Goal: Transaction & Acquisition: Purchase product/service

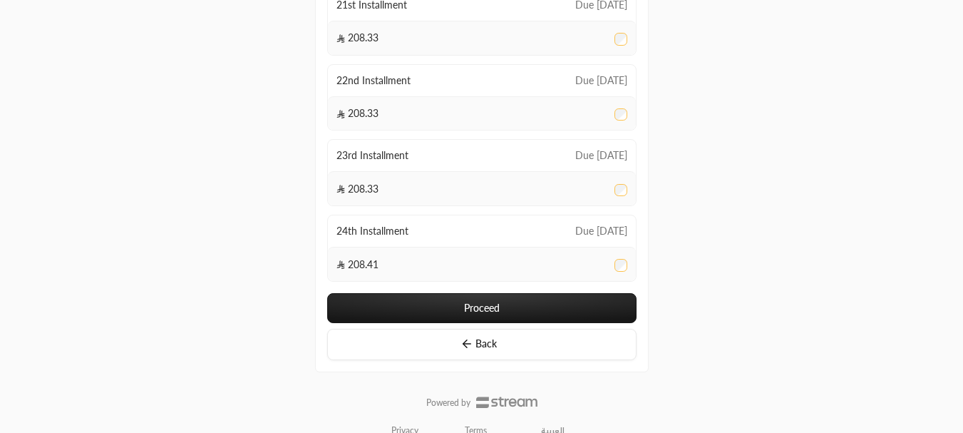
scroll to position [1782, 0]
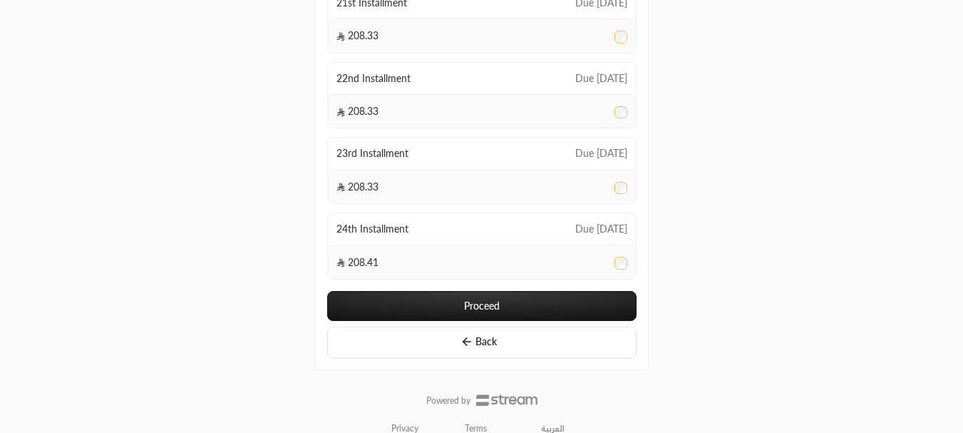
click at [437, 294] on button "Proceed" at bounding box center [481, 306] width 309 height 30
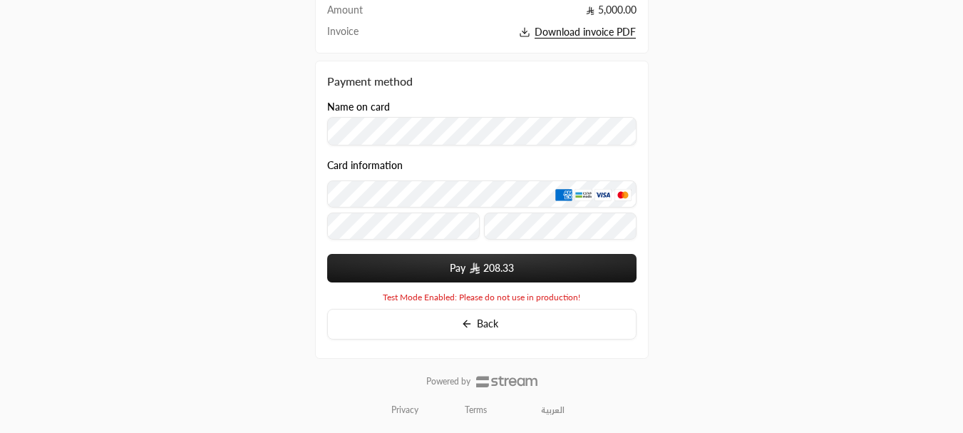
scroll to position [228, 0]
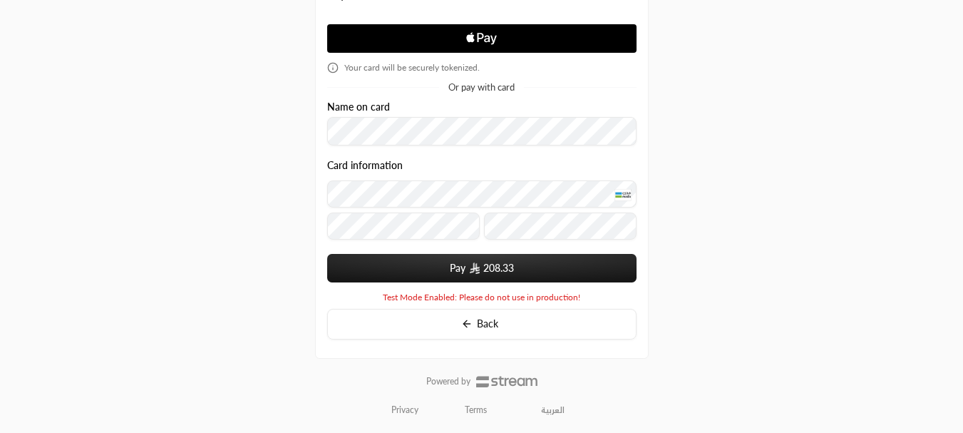
click at [455, 265] on button "Pay 208.33" at bounding box center [481, 268] width 309 height 29
click at [548, 261] on button "Pay 208.33" at bounding box center [481, 268] width 309 height 29
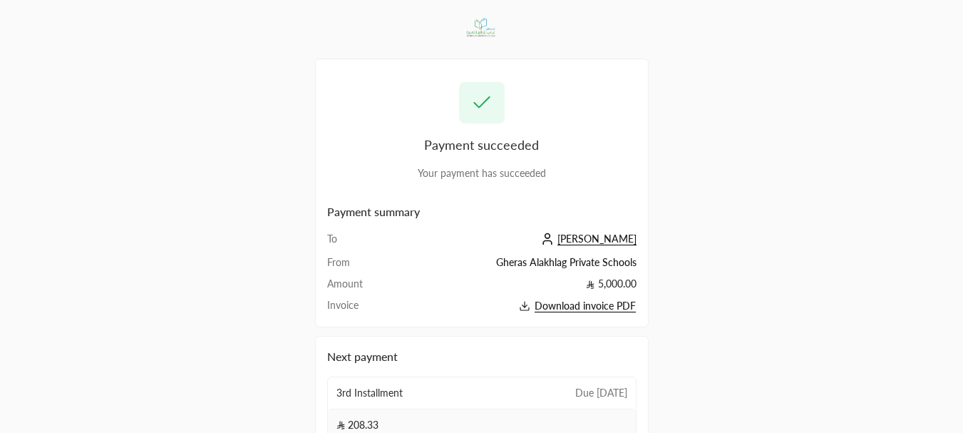
click at [603, 235] on span "[PERSON_NAME]" at bounding box center [596, 238] width 79 height 13
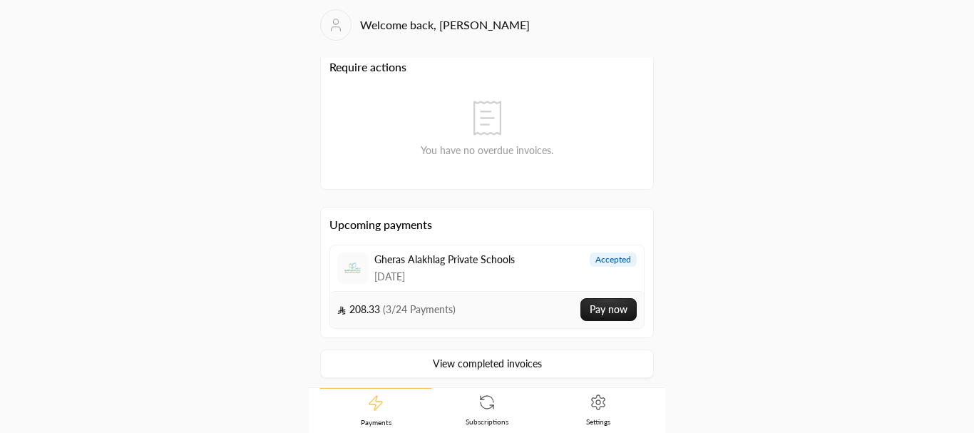
scroll to position [11, 0]
click at [459, 359] on link "View completed invoices" at bounding box center [487, 361] width 334 height 29
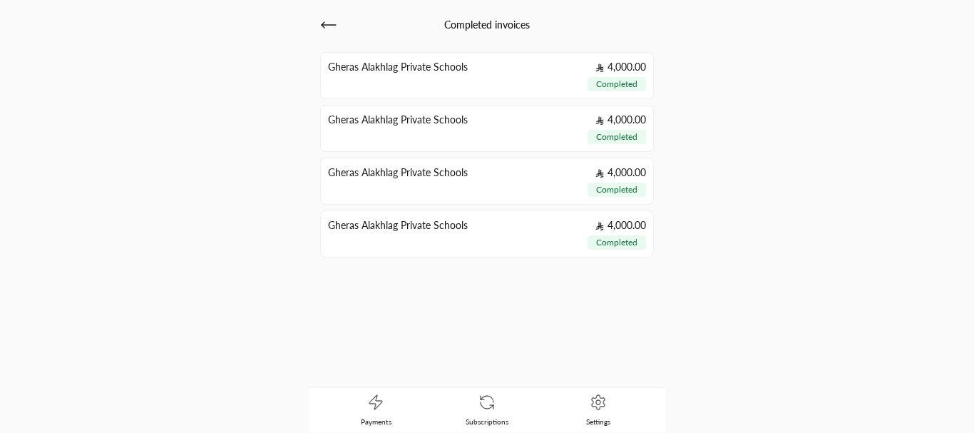
click at [328, 29] on icon at bounding box center [328, 24] width 17 height 17
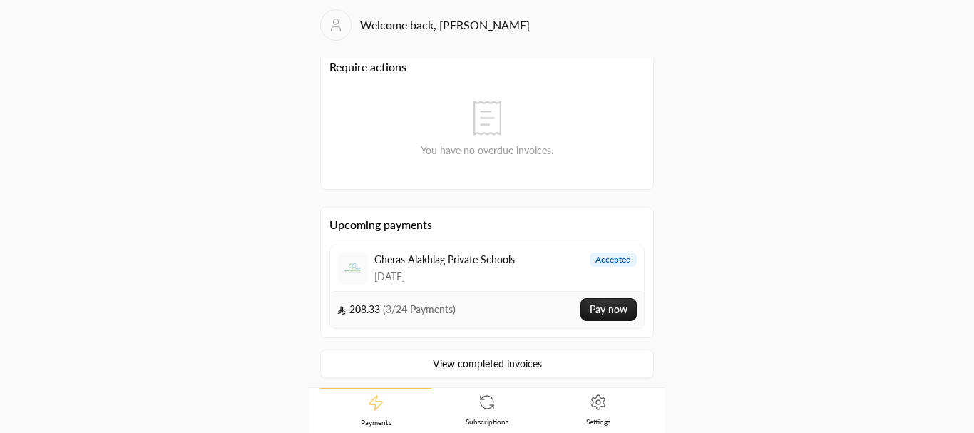
scroll to position [11, 0]
click at [498, 405] on link "Subscriptions" at bounding box center [486, 410] width 111 height 44
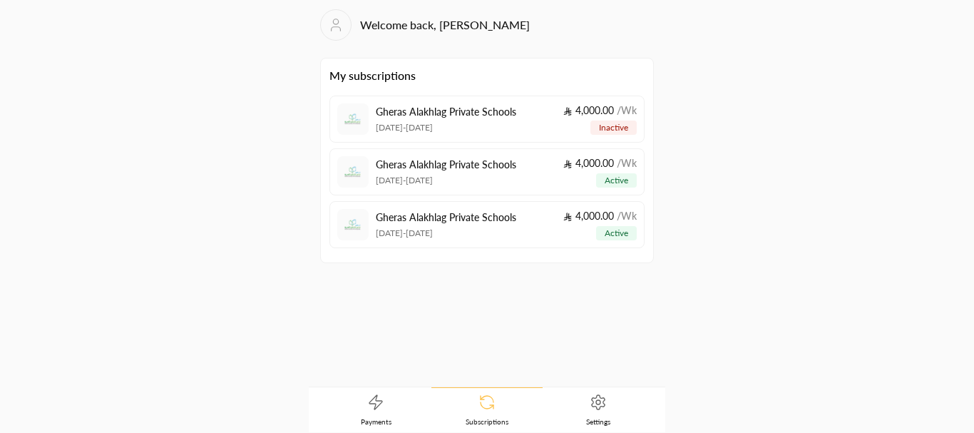
click at [602, 418] on span "Settings" at bounding box center [598, 421] width 24 height 10
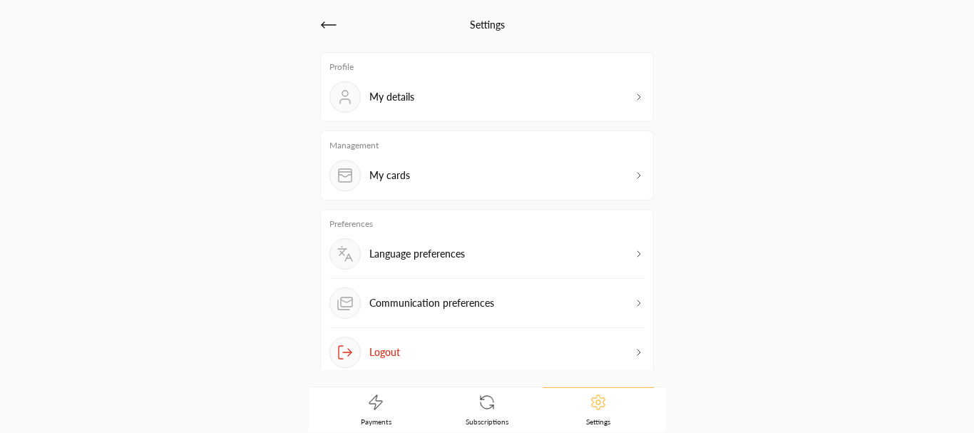
click at [439, 258] on p "Language preferences" at bounding box center [417, 254] width 96 height 14
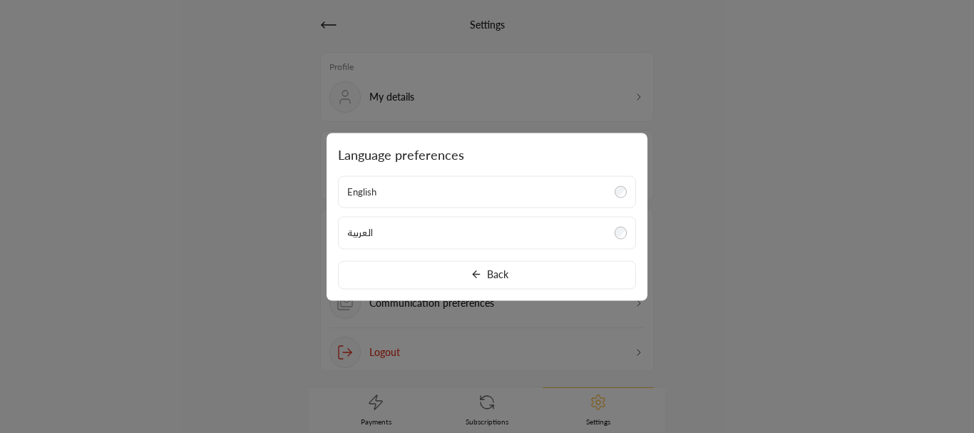
click at [256, 259] on div at bounding box center [487, 216] width 974 height 433
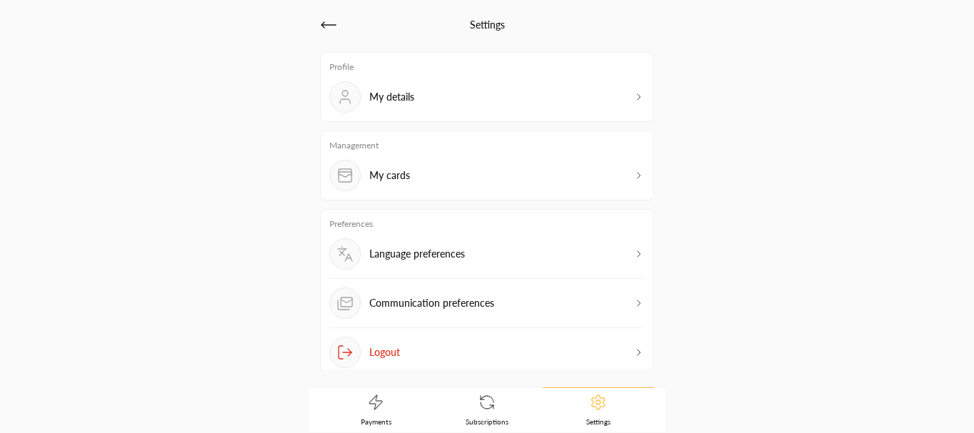
click at [453, 308] on p "Communication preferences" at bounding box center [431, 303] width 125 height 14
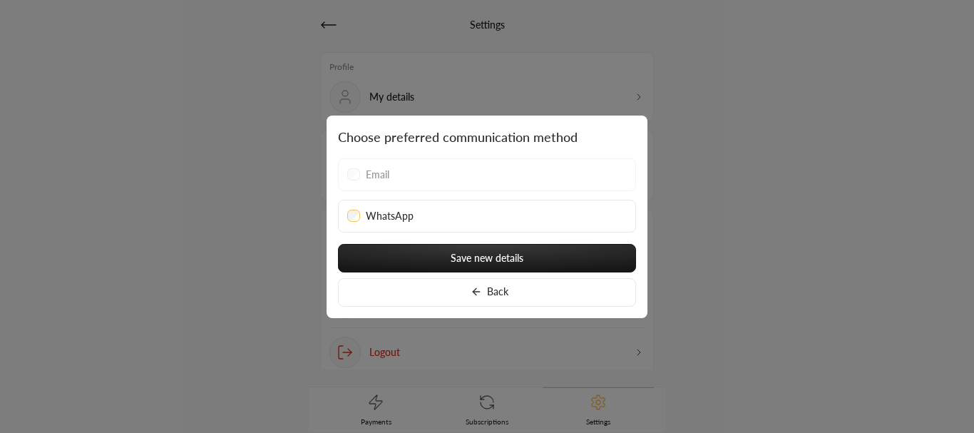
click at [411, 177] on div "Email" at bounding box center [486, 174] width 279 height 14
click at [490, 287] on button "Back" at bounding box center [487, 292] width 298 height 29
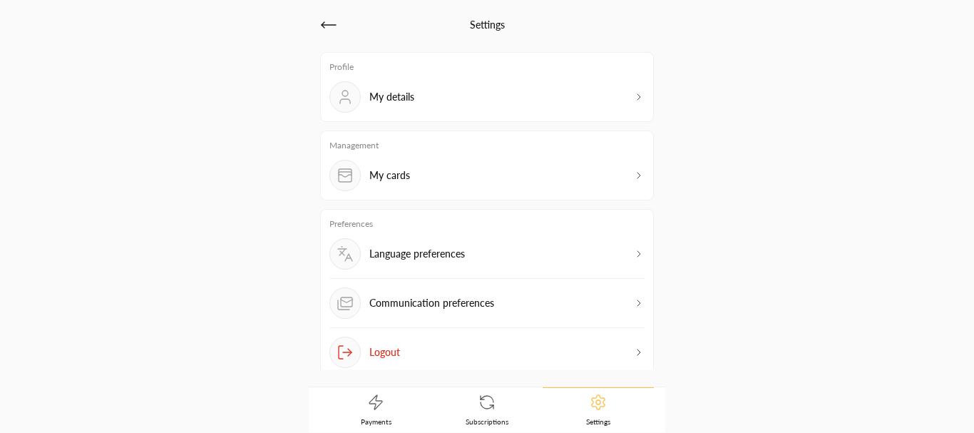
click at [383, 110] on div "My details" at bounding box center [371, 96] width 85 height 31
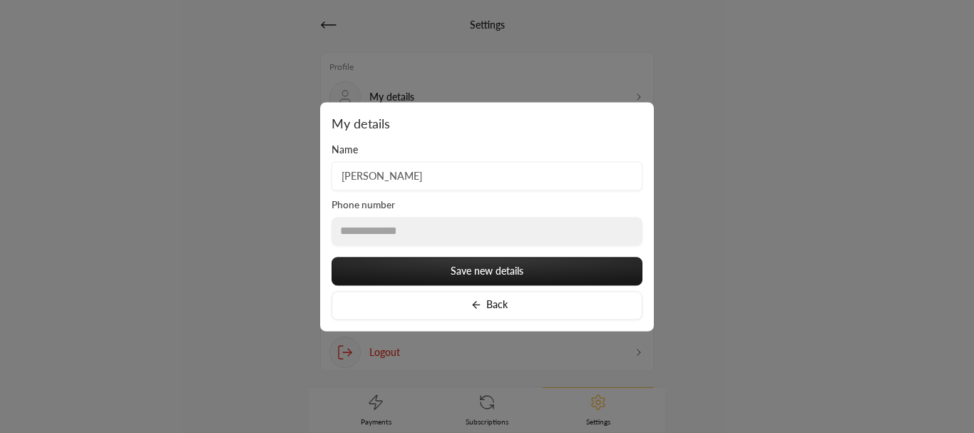
click at [416, 177] on input "[PERSON_NAME]" at bounding box center [486, 175] width 311 height 29
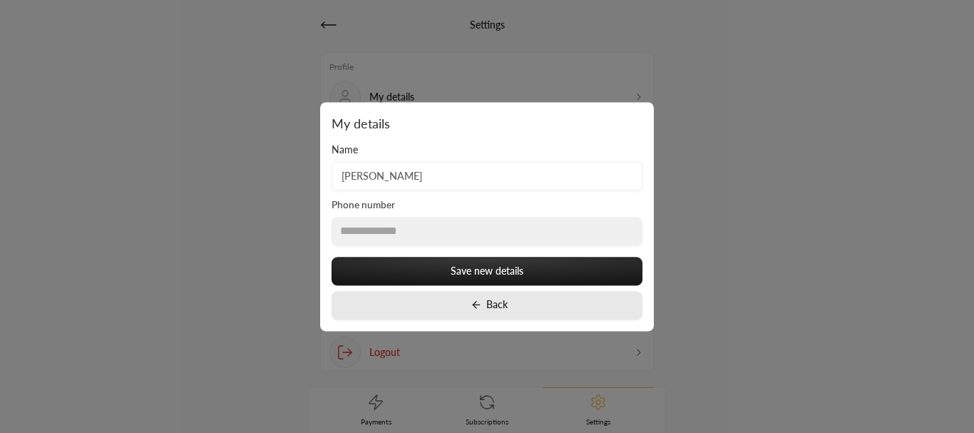
click at [478, 303] on icon at bounding box center [475, 304] width 11 height 11
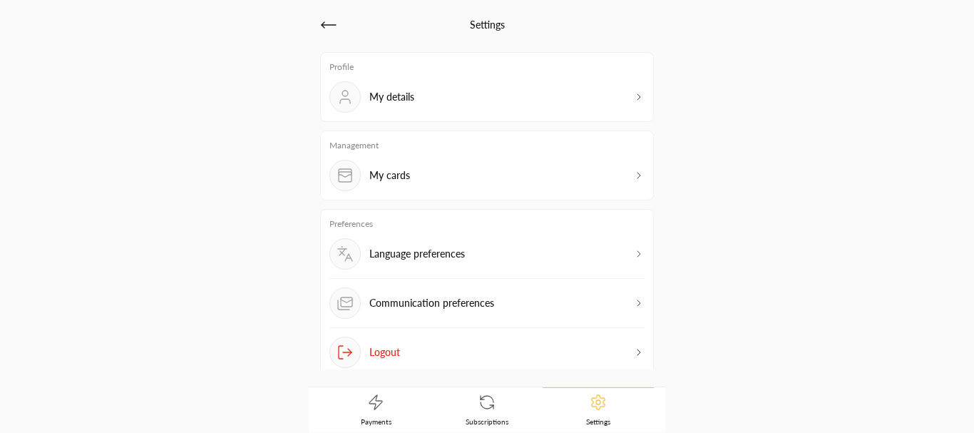
click at [497, 408] on link "Subscriptions" at bounding box center [486, 410] width 111 height 44
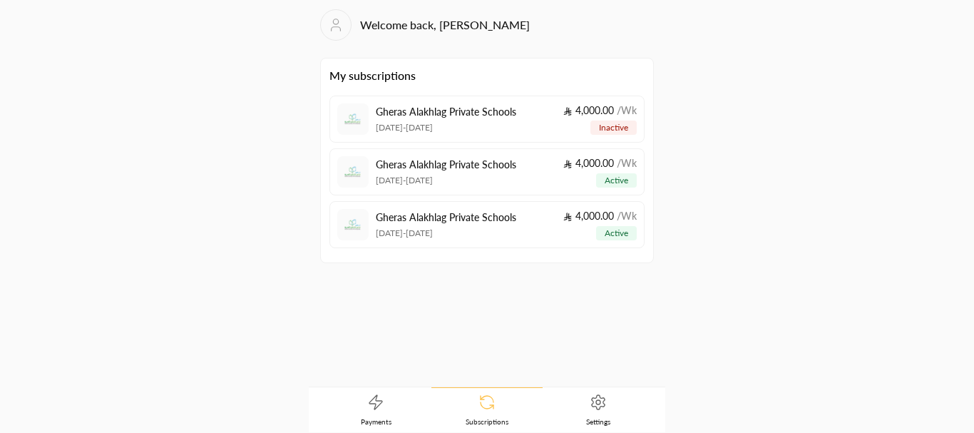
click at [335, 33] on link at bounding box center [335, 24] width 31 height 31
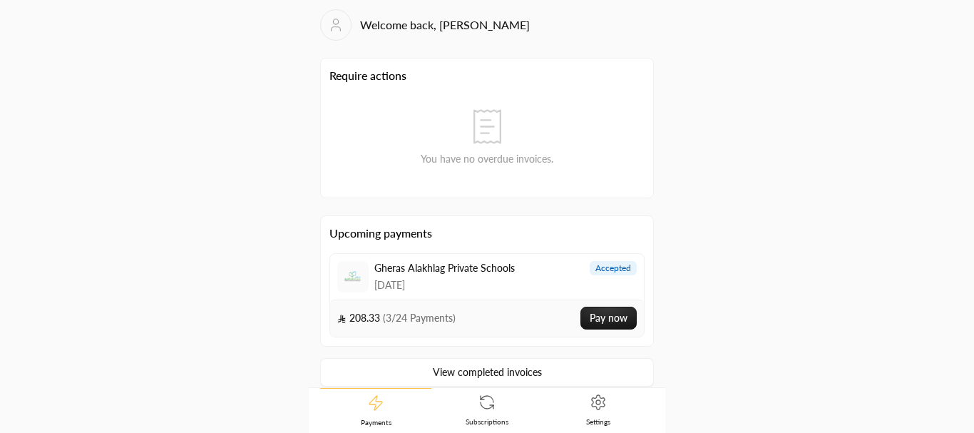
click at [337, 19] on circle at bounding box center [335, 21] width 5 height 5
click at [471, 400] on link "Subscriptions" at bounding box center [486, 410] width 111 height 44
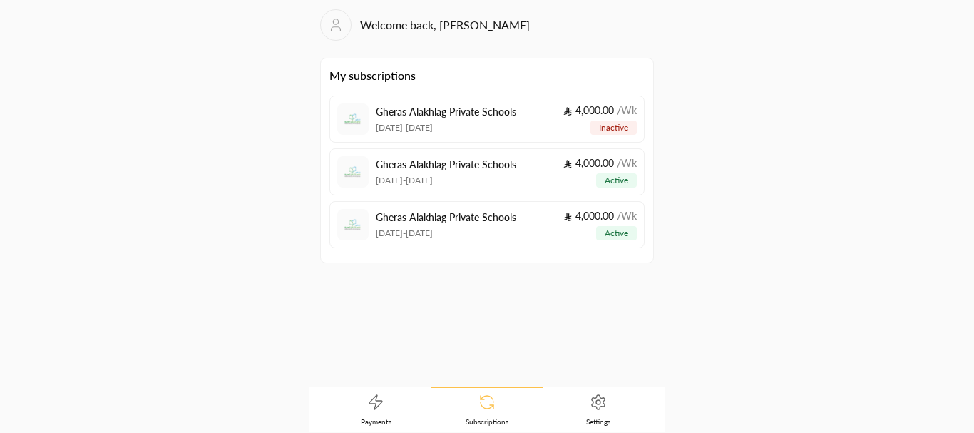
click at [401, 410] on link "Payments" at bounding box center [375, 410] width 111 height 44
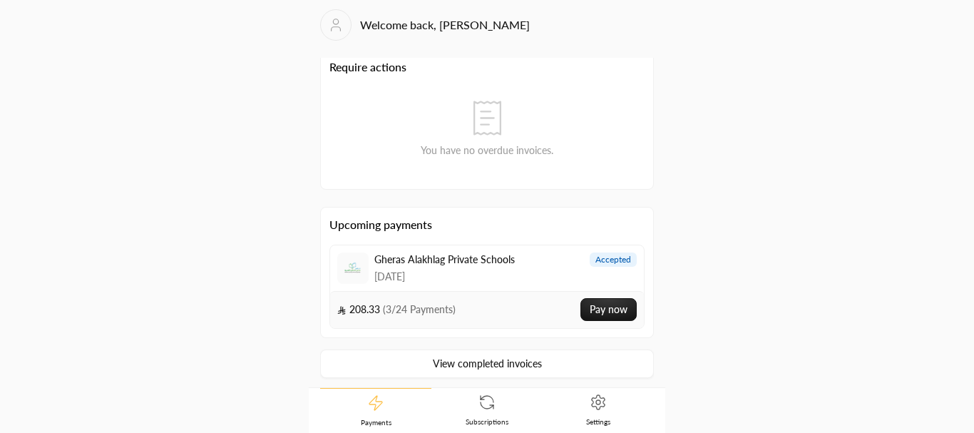
scroll to position [11, 0]
click at [483, 361] on link "View completed invoices" at bounding box center [487, 361] width 334 height 29
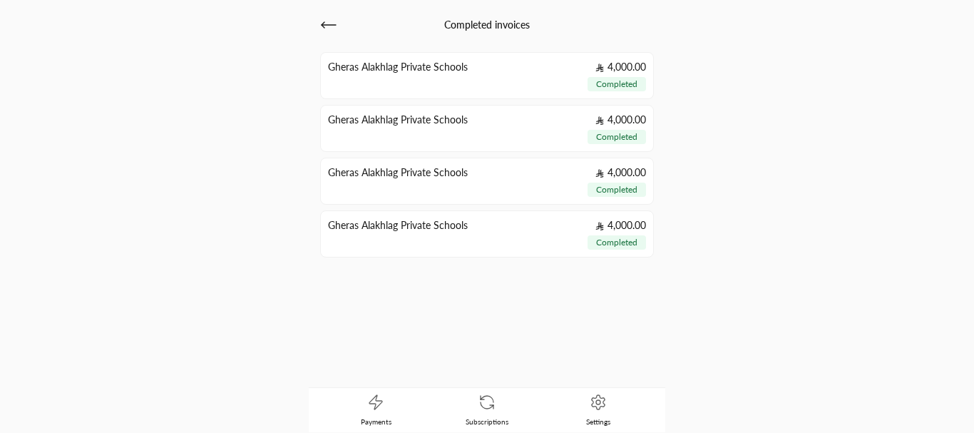
click at [320, 18] on icon at bounding box center [328, 24] width 17 height 17
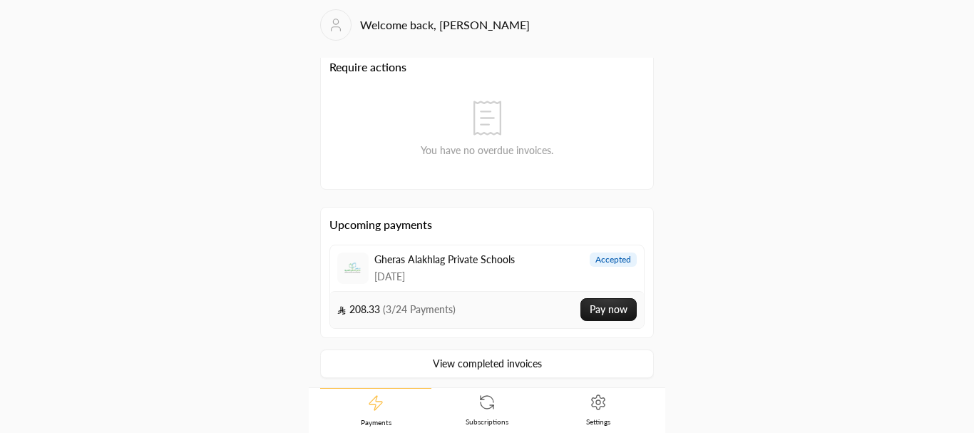
scroll to position [11, 0]
